Goal: Information Seeking & Learning: Learn about a topic

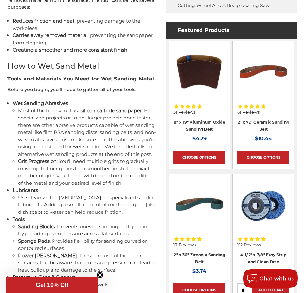
scroll to position [419, 0]
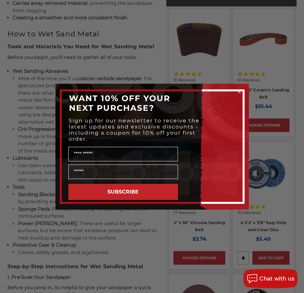
click at [240, 91] on icon "Close dialog" at bounding box center [239, 91] width 3 height 3
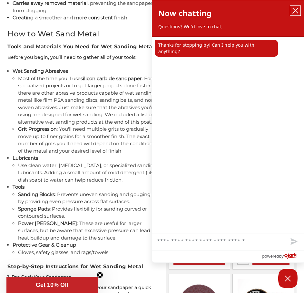
click at [292, 8] on icon "close chatbox" at bounding box center [295, 10] width 6 height 6
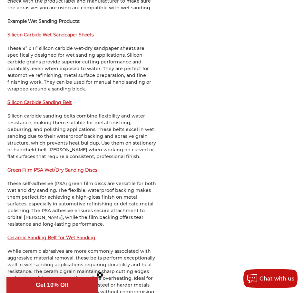
scroll to position [1224, 0]
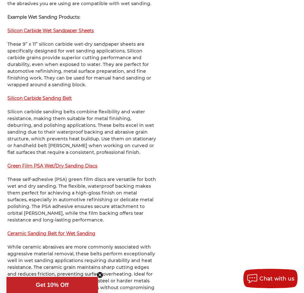
click at [58, 31] on strong "Silicon Carbide Wet Sandpaper Sheets" at bounding box center [50, 31] width 86 height 6
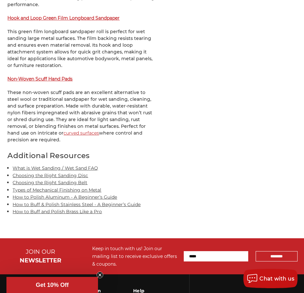
scroll to position [1545, 0]
